Goal: Transaction & Acquisition: Purchase product/service

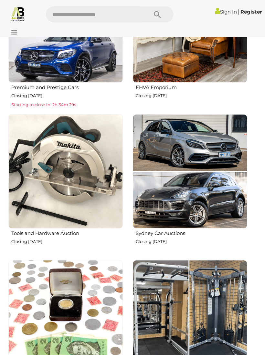
scroll to position [363, 0]
click at [70, 234] on h2 "Tools and Hardware Auction" at bounding box center [66, 232] width 111 height 7
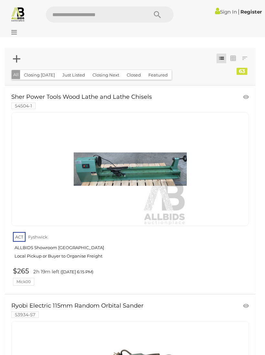
click at [249, 249] on link "ACT Fyshwick ALLBIDS Showroom Fyshwick Local Pickup or Buyer to Organise Freight" at bounding box center [131, 247] width 236 height 33
click at [14, 34] on icon at bounding box center [12, 32] width 9 height 6
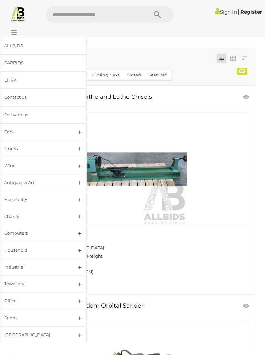
click at [18, 332] on div "[GEOGRAPHIC_DATA]" at bounding box center [35, 334] width 63 height 7
click at [36, 350] on span "Closing Daily" at bounding box center [28, 353] width 30 height 6
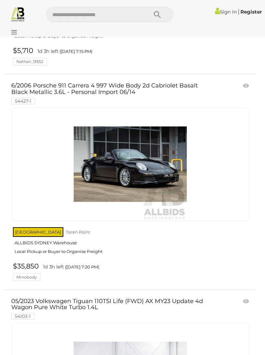
scroll to position [3007, 0]
click at [118, 83] on link "6/2006 Porsche 911 Carrera 4 997 Wide Body 2d Cabriolet Basalt Black Metallic 3…" at bounding box center [111, 93] width 200 height 21
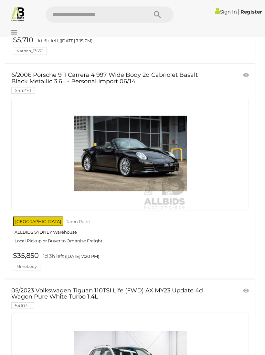
click at [245, 70] on link at bounding box center [246, 75] width 11 height 10
click at [224, 12] on link "Sign In" at bounding box center [226, 12] width 22 height 6
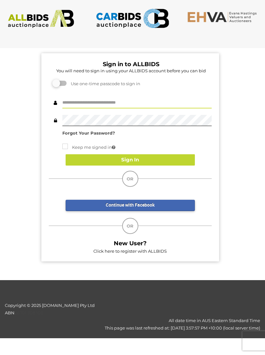
click at [137, 101] on input "text" at bounding box center [136, 102] width 149 height 11
type input "**********"
click at [140, 160] on button "Sign In" at bounding box center [130, 159] width 129 height 11
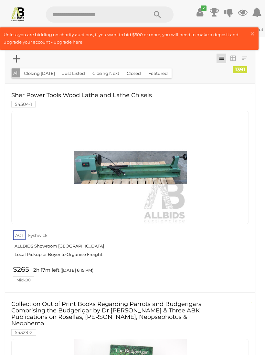
click at [252, 34] on span "×" at bounding box center [252, 33] width 6 height 13
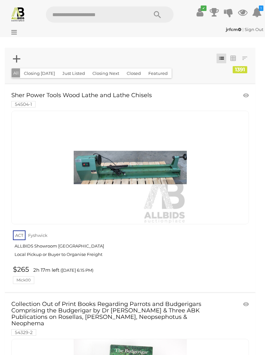
click at [16, 14] on img at bounding box center [17, 13] width 15 height 15
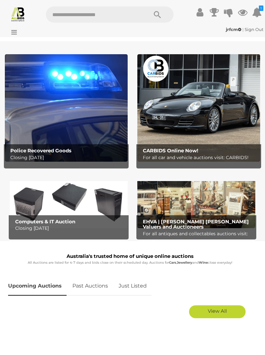
click at [16, 34] on icon at bounding box center [12, 32] width 9 height 6
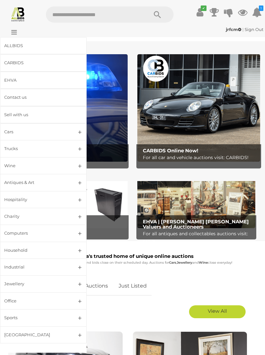
click at [25, 331] on div "[GEOGRAPHIC_DATA]" at bounding box center [35, 334] width 63 height 7
click at [44, 350] on a=NSW&filter=Cronulla-Sutherland&filter=TAREN%20POINT"] "Closing Daily" at bounding box center [43, 352] width 80 height 13
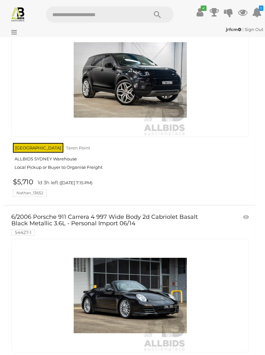
scroll to position [2908, 0]
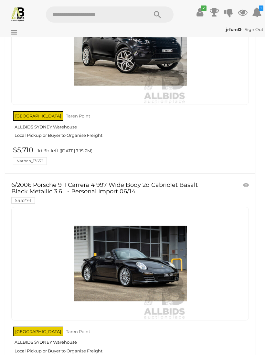
click at [246, 180] on link at bounding box center [246, 185] width 11 height 10
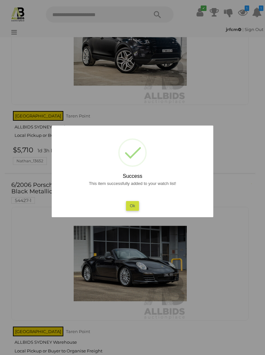
click at [132, 211] on button "Ok" at bounding box center [132, 205] width 13 height 9
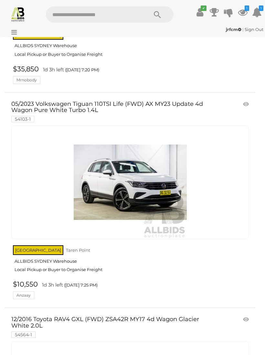
scroll to position [3205, 0]
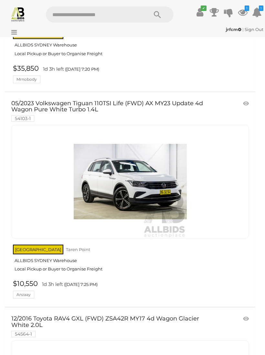
click at [180, 100] on link "05/2023 Volkswagen Tiguan 110TSI Life (FWD) AX MY23 Update 4d Wagon Pure White …" at bounding box center [111, 110] width 200 height 21
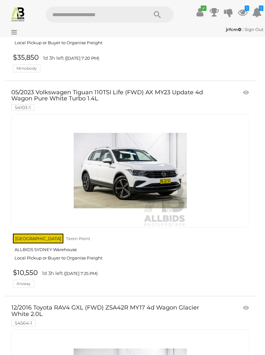
scroll to position [3216, 0]
click at [246, 88] on link at bounding box center [246, 93] width 11 height 10
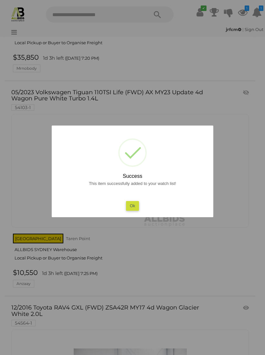
click at [133, 207] on button "Ok" at bounding box center [132, 205] width 13 height 9
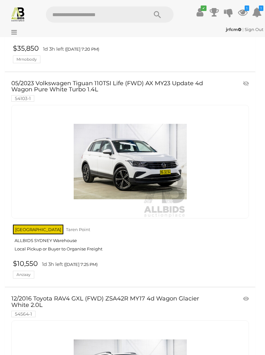
scroll to position [3225, 0]
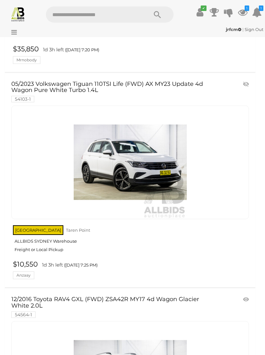
click at [245, 79] on link at bounding box center [246, 84] width 11 height 10
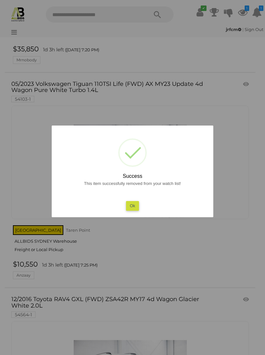
click at [134, 209] on button "Ok" at bounding box center [132, 205] width 13 height 9
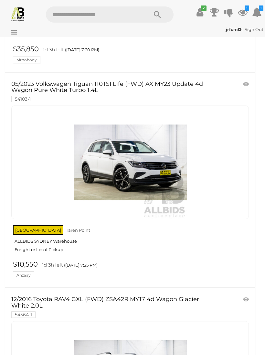
click at [247, 79] on link at bounding box center [246, 84] width 11 height 10
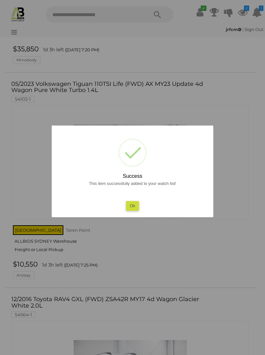
click at [135, 211] on button "Ok" at bounding box center [132, 205] width 13 height 9
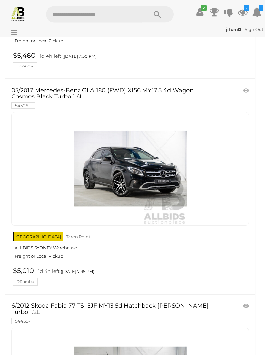
scroll to position [3649, 0]
click at [158, 87] on link "05/2017 Mercedes-Benz GLA 180 (FWD) X156 MY17.5 4d Wagon Cosmos Black Turbo 1.6…" at bounding box center [111, 97] width 200 height 21
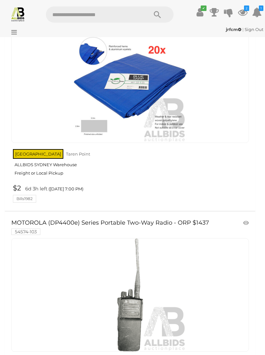
scroll to position [10230, 0]
